Goal: Find specific page/section: Find specific page/section

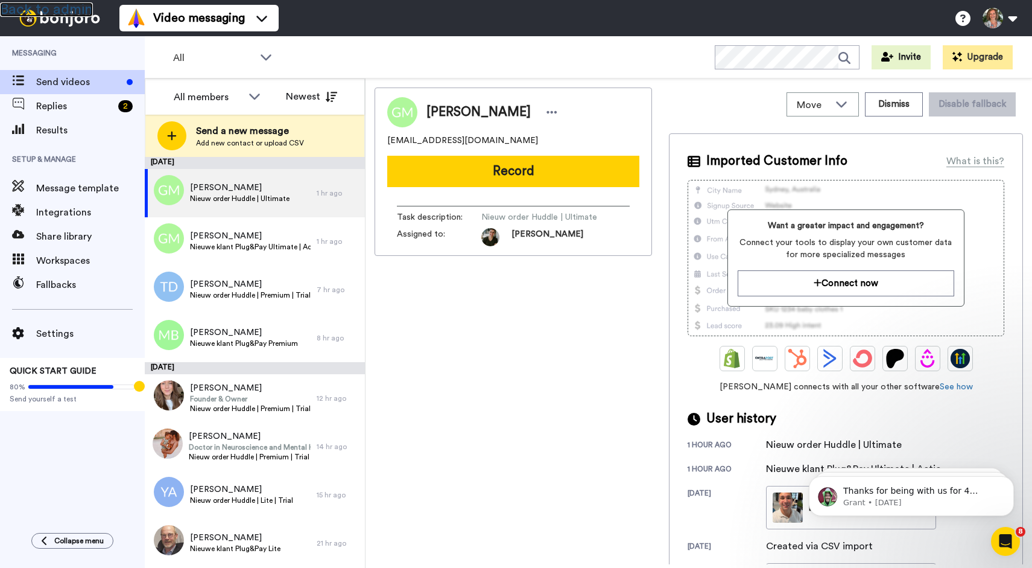
click at [61, 8] on link "Back to admin" at bounding box center [46, 9] width 93 height 14
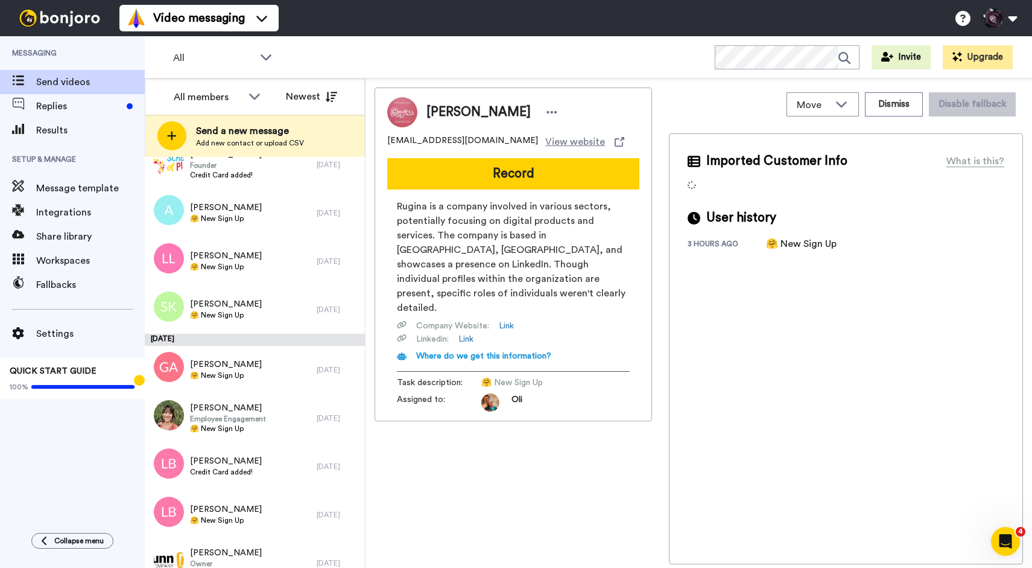
scroll to position [432, 0]
